Goal: Task Accomplishment & Management: Use online tool/utility

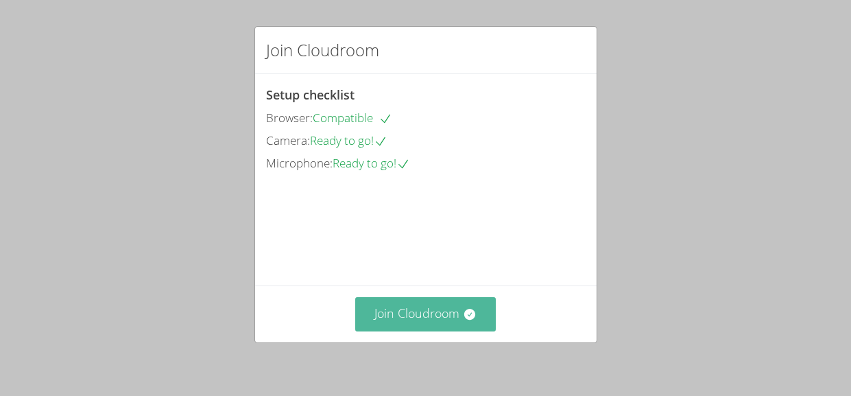
click at [434, 327] on button "Join Cloudroom" at bounding box center [425, 314] width 141 height 34
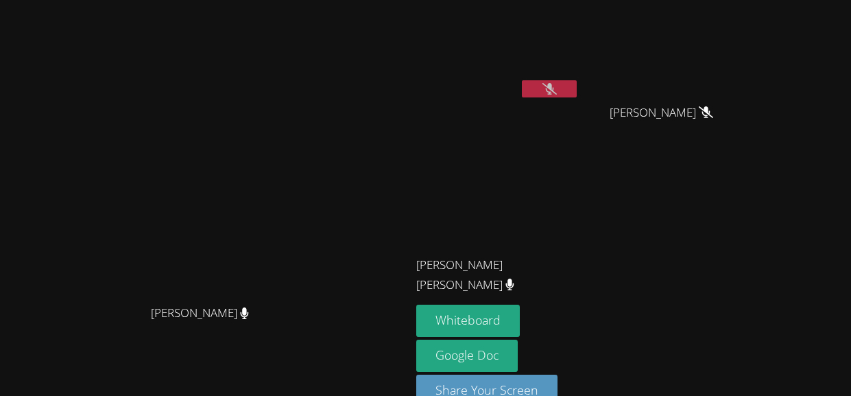
click at [577, 89] on button at bounding box center [549, 88] width 55 height 17
click at [577, 86] on button at bounding box center [549, 88] width 55 height 17
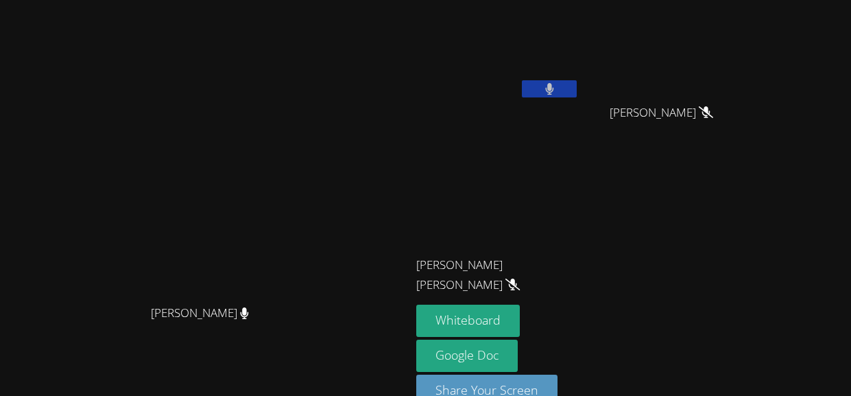
click at [577, 86] on button at bounding box center [549, 88] width 55 height 17
click at [577, 89] on button at bounding box center [549, 88] width 55 height 17
click at [557, 89] on icon at bounding box center [550, 89] width 14 height 12
click at [577, 89] on button at bounding box center [549, 88] width 55 height 17
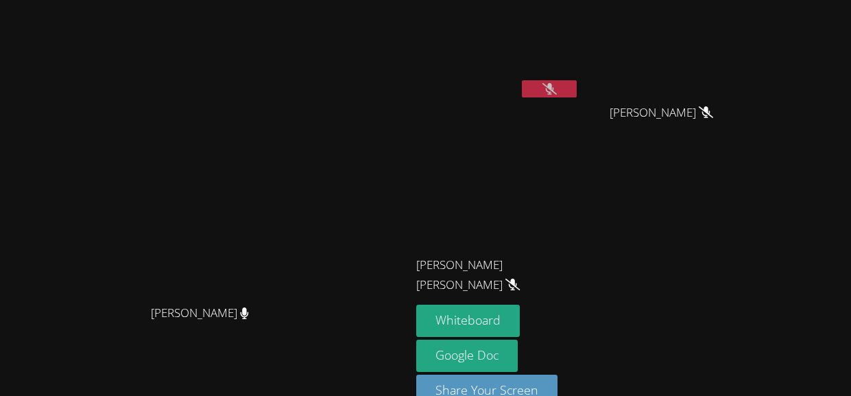
click at [557, 89] on icon at bounding box center [550, 89] width 14 height 12
click at [577, 89] on button at bounding box center [549, 88] width 55 height 17
click at [577, 84] on button at bounding box center [549, 88] width 55 height 17
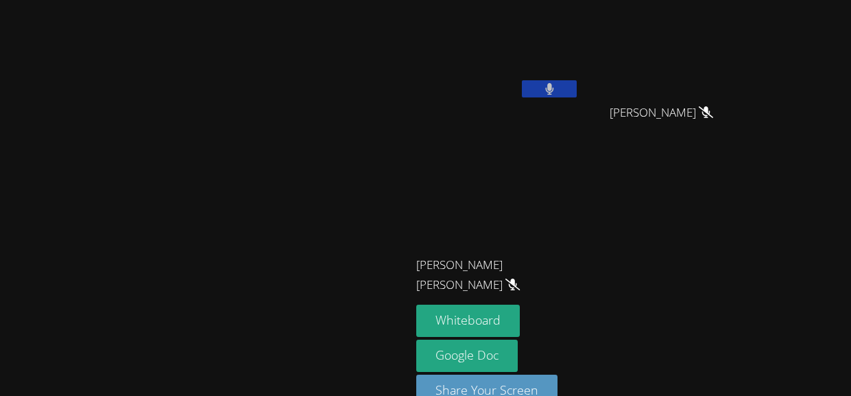
click at [577, 86] on button at bounding box center [549, 88] width 55 height 17
click at [557, 86] on icon at bounding box center [550, 89] width 14 height 12
click at [577, 86] on button at bounding box center [549, 88] width 55 height 17
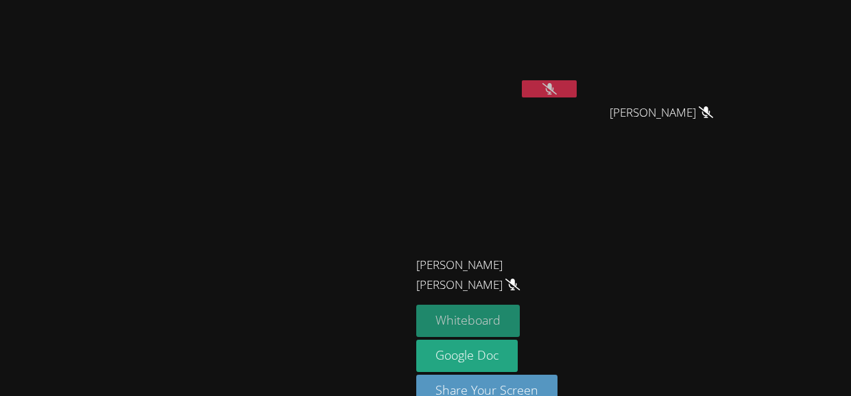
click at [520, 325] on button "Whiteboard" at bounding box center [468, 321] width 104 height 32
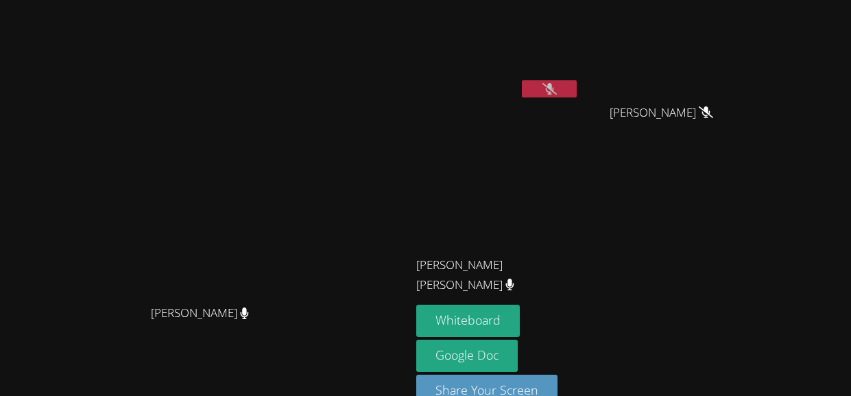
click at [557, 91] on icon at bounding box center [550, 89] width 14 height 12
click at [577, 86] on button at bounding box center [549, 88] width 55 height 17
click at [577, 92] on button at bounding box center [549, 88] width 55 height 17
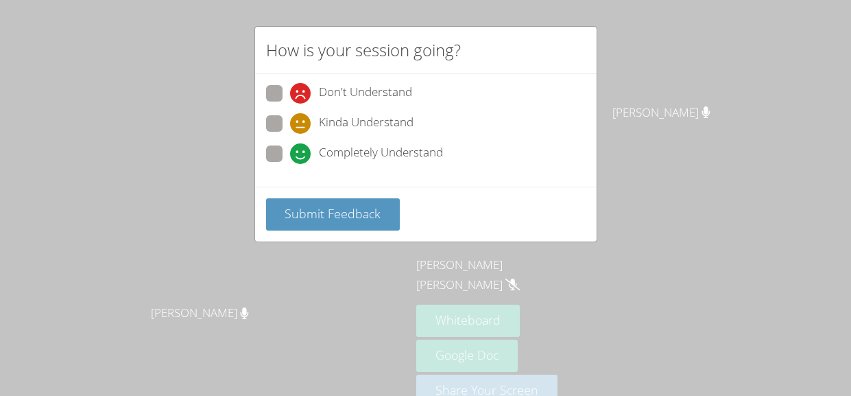
click at [423, 150] on span "Completely Understand" at bounding box center [381, 153] width 124 height 21
click at [302, 150] on input "Completely Understand" at bounding box center [296, 151] width 12 height 12
radio input "true"
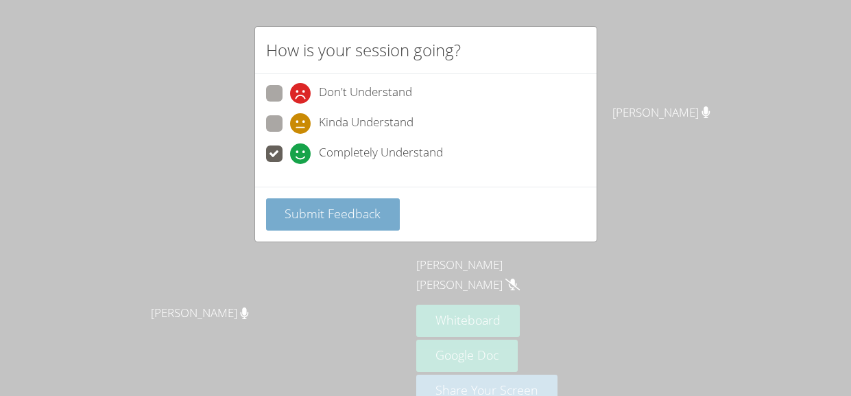
click at [381, 215] on button "Submit Feedback" at bounding box center [333, 214] width 134 height 32
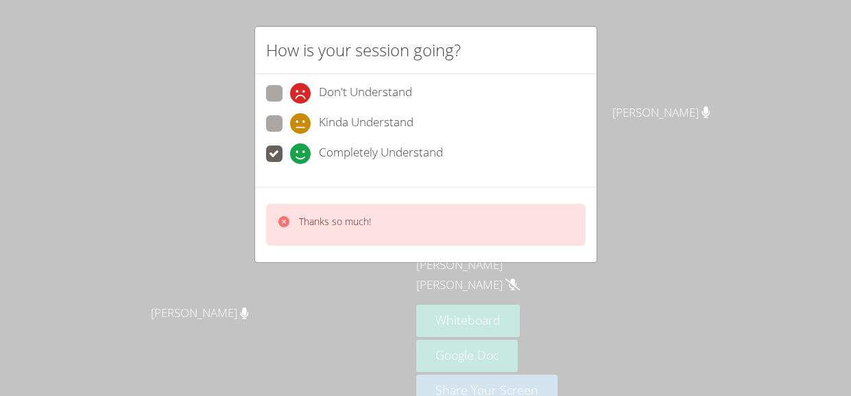
click at [809, 213] on div "How is your session going? Don't Understand Kinda Understand Completely Underst…" at bounding box center [425, 198] width 851 height 396
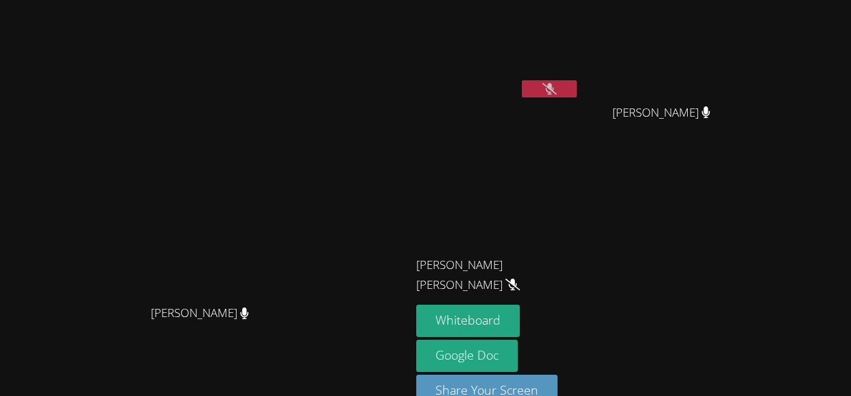
click at [577, 84] on button at bounding box center [549, 88] width 55 height 17
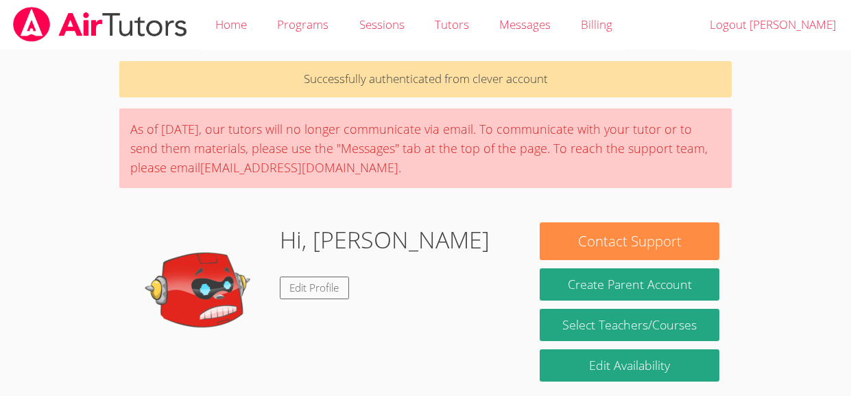
scroll to position [252, 0]
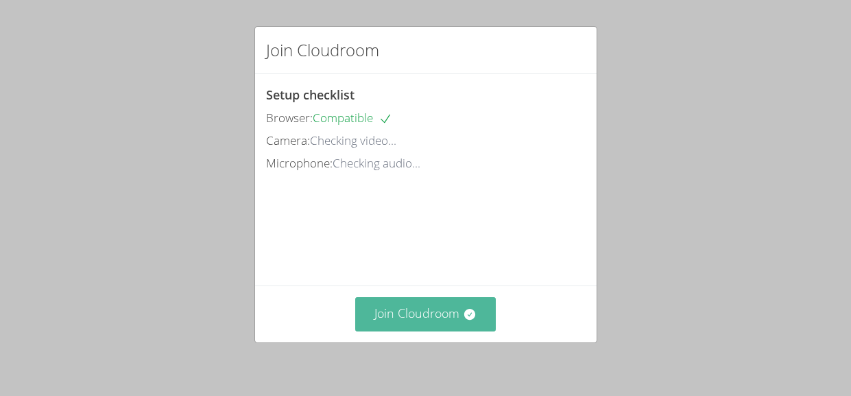
click at [425, 327] on button "Join Cloudroom" at bounding box center [425, 314] width 141 height 34
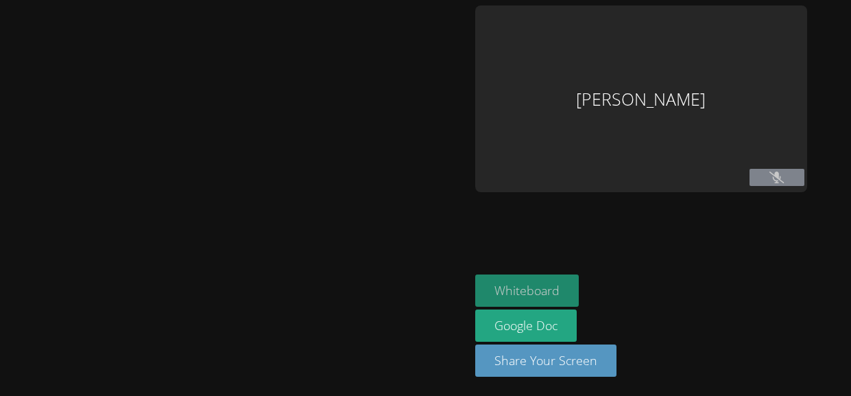
click at [524, 281] on button "Whiteboard" at bounding box center [527, 290] width 104 height 32
